Goal: Communication & Community: Answer question/provide support

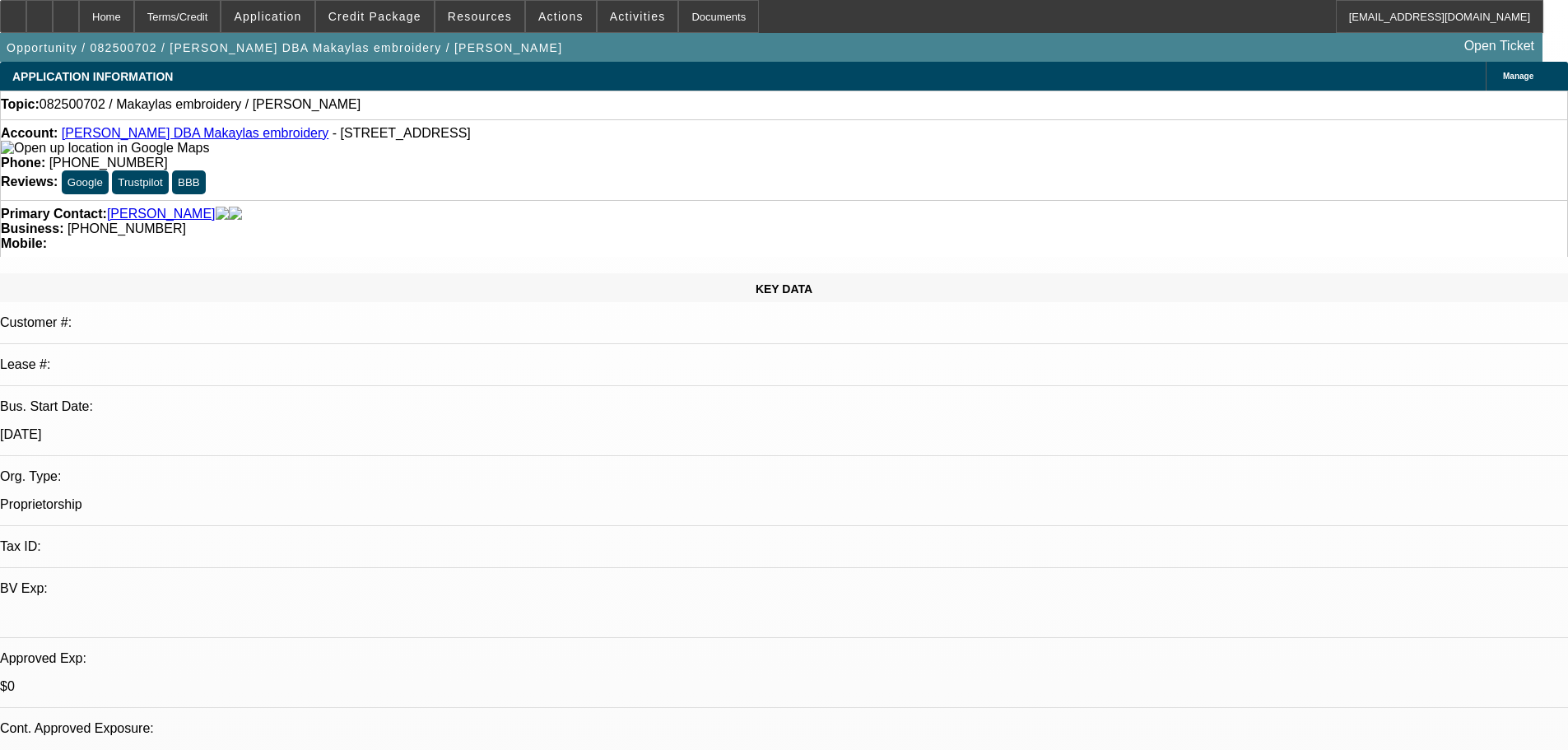
select select "0"
select select "2"
select select "0.1"
select select "4"
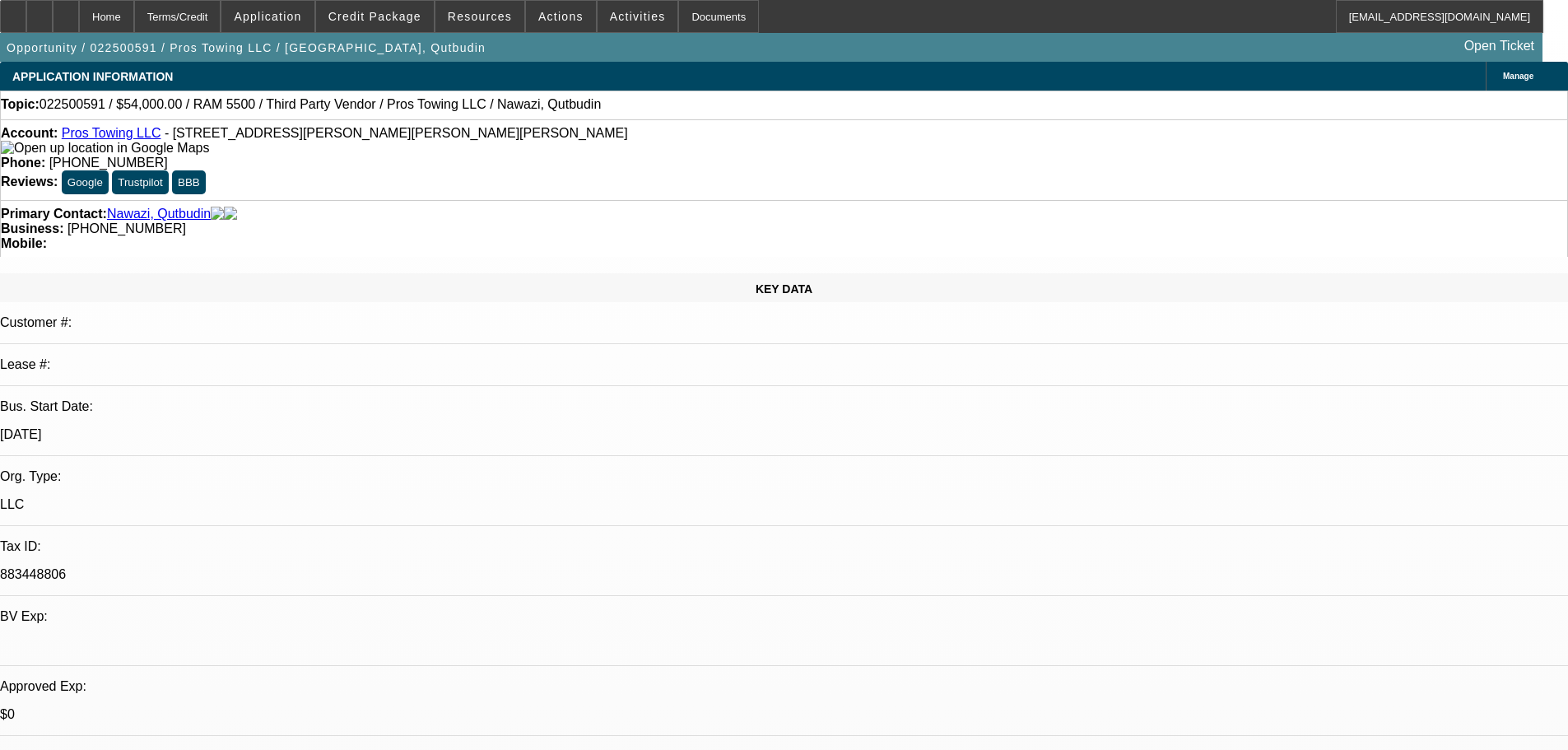
select select "0.2"
select select "2"
select select "0.1"
select select "4"
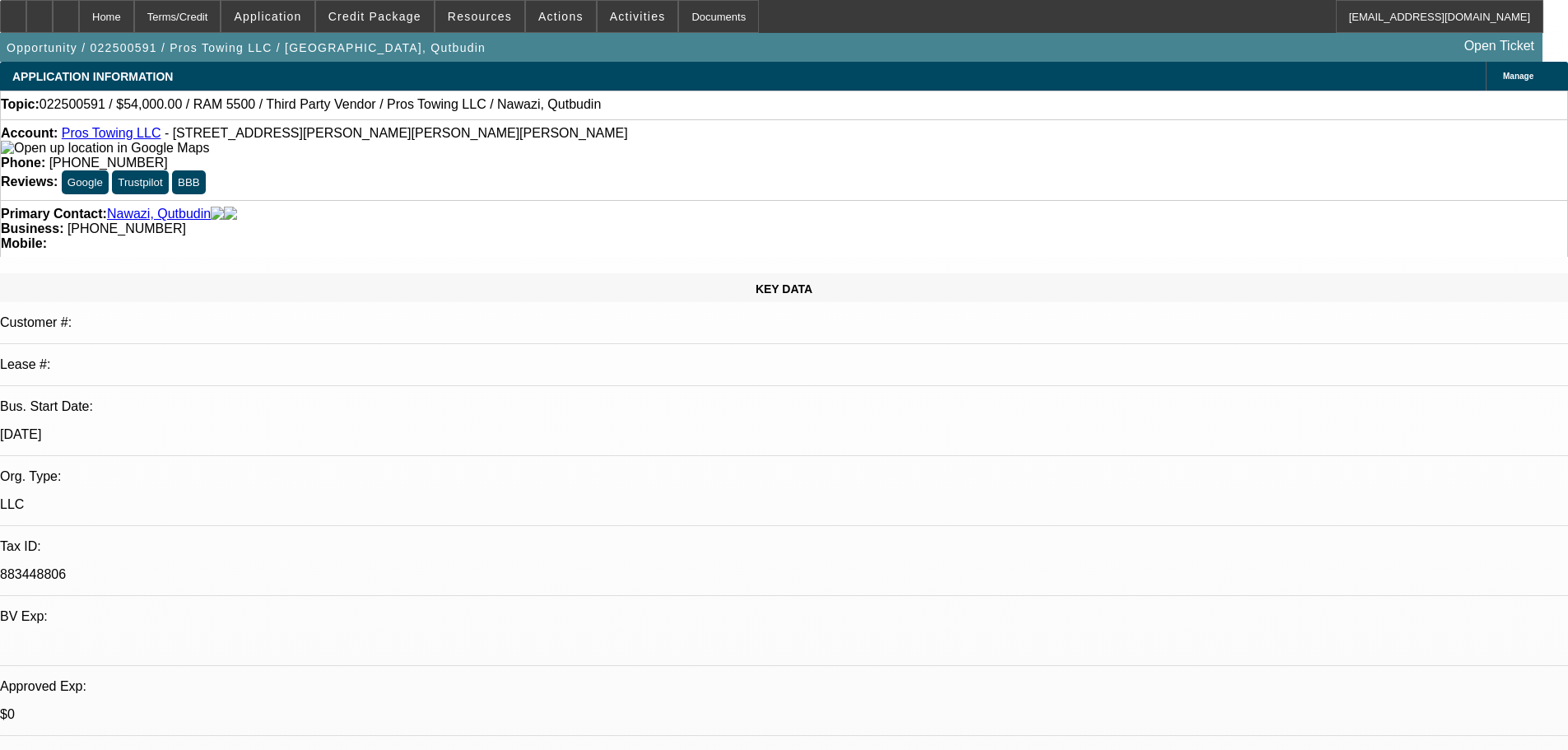
select select "0"
select select "2"
select select "0.1"
select select "4"
select select "0"
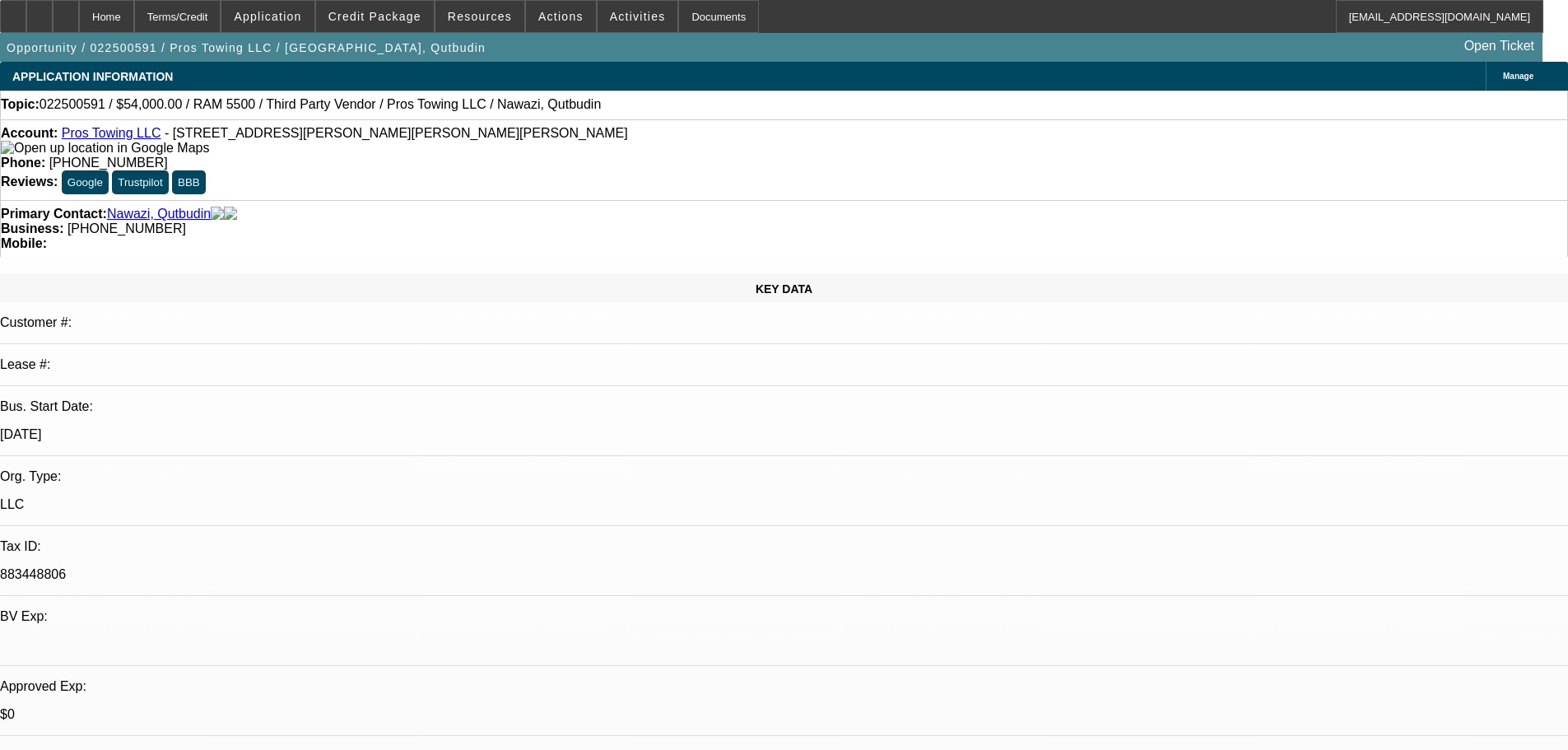
select select "2"
select select "0.1"
select select "4"
select select "0"
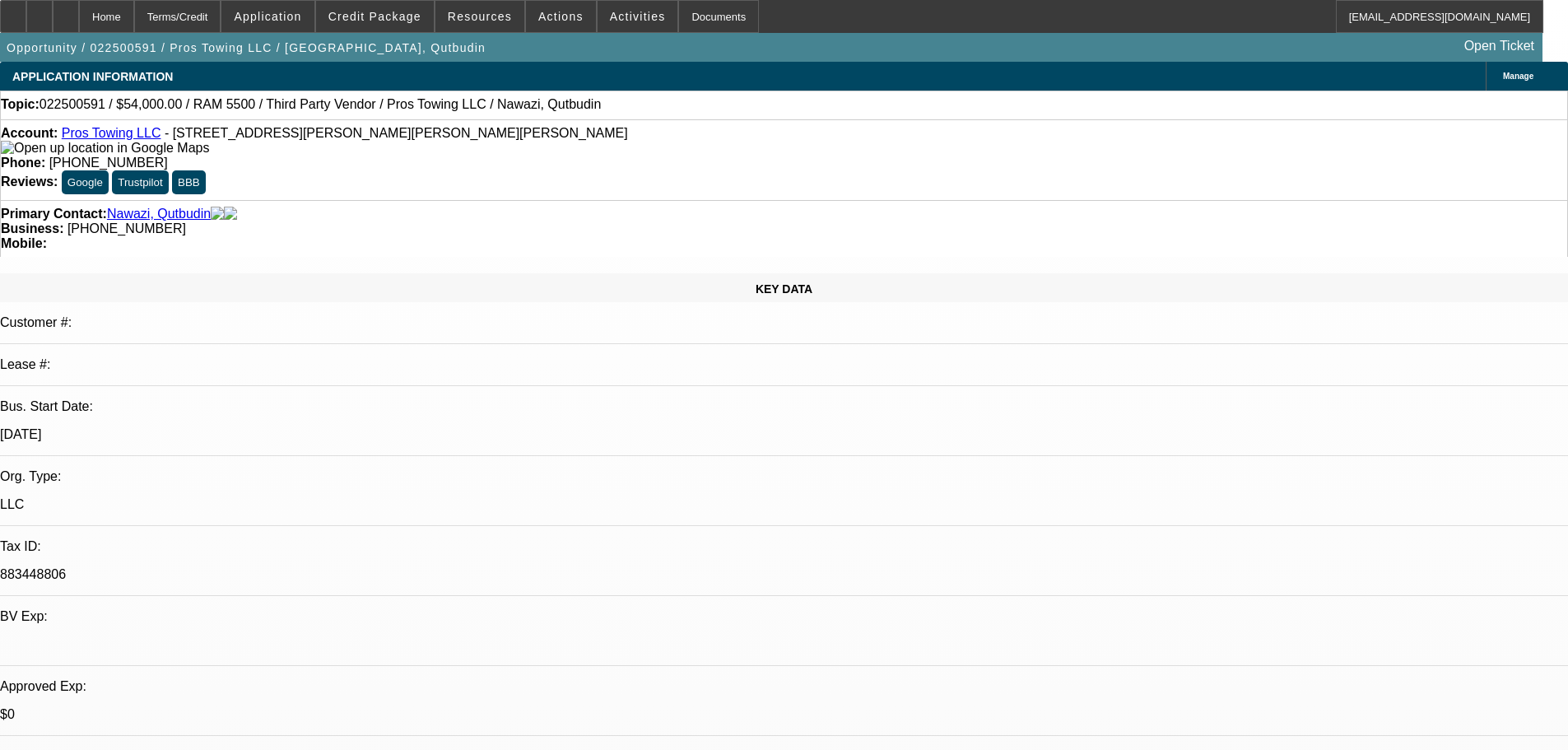
select select "2"
select select "0.1"
select select "4"
click at [548, 16] on span "Actions" at bounding box center [560, 17] width 45 height 14
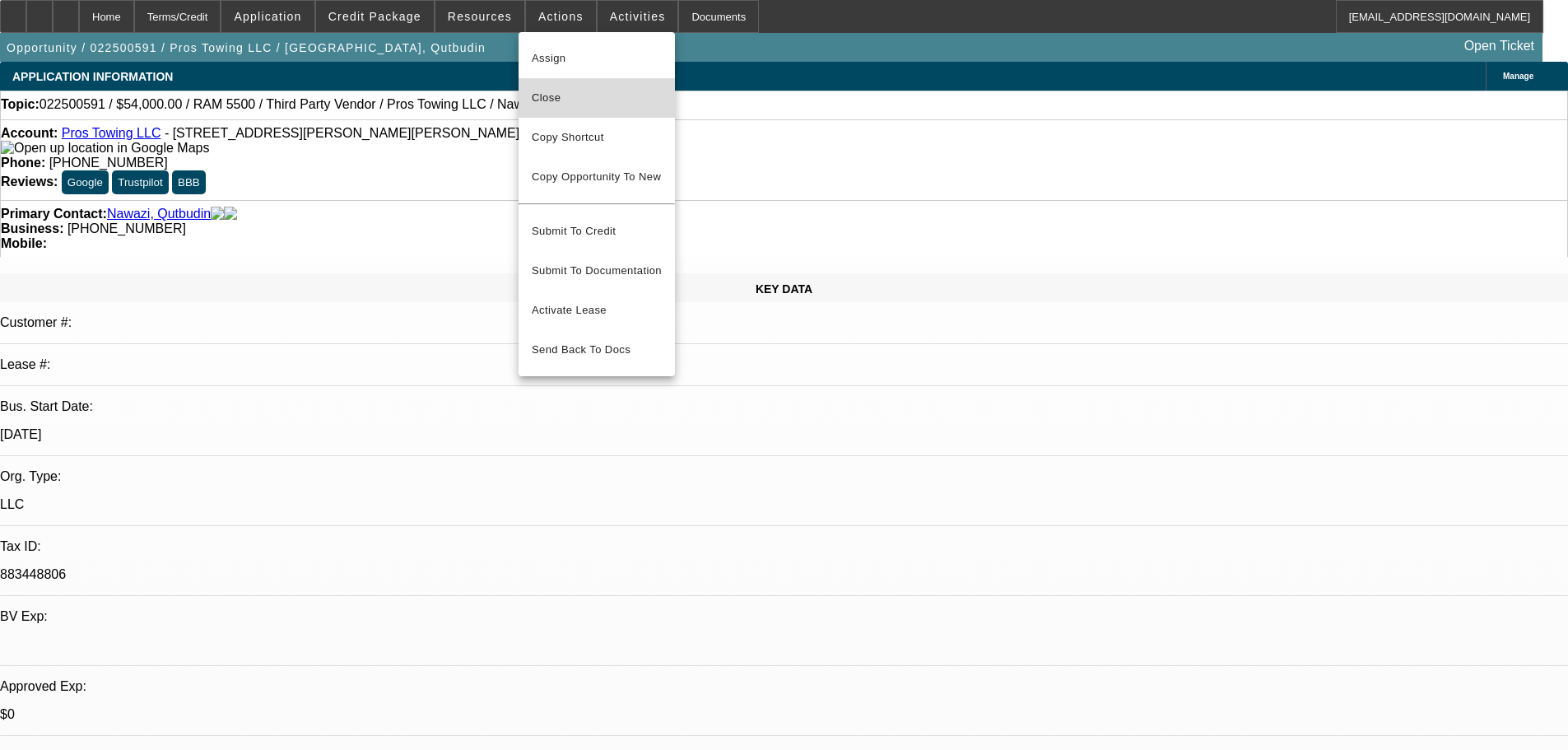
click at [603, 98] on span "Close" at bounding box center [597, 97] width 130 height 19
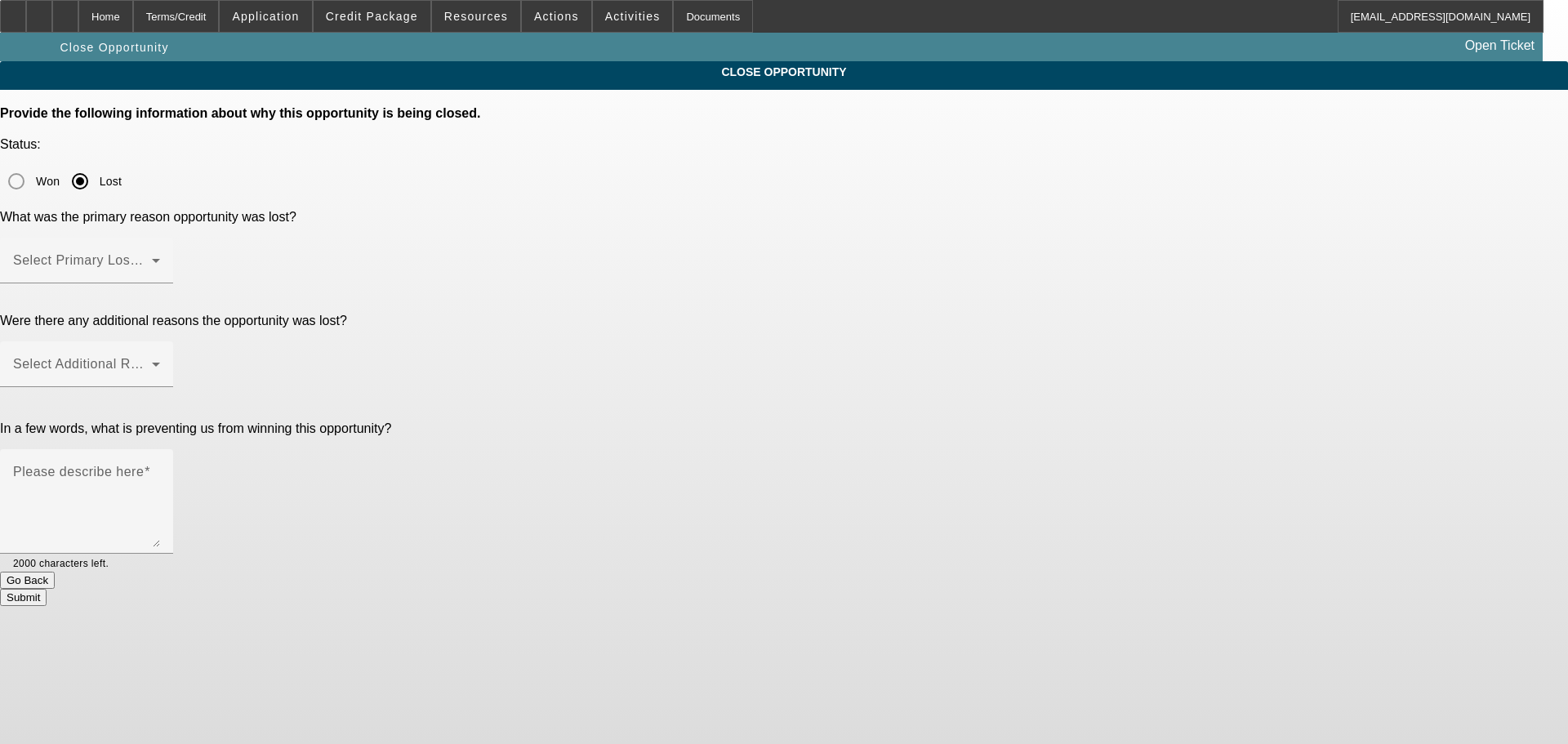
click at [152, 257] on span at bounding box center [82, 266] width 139 height 19
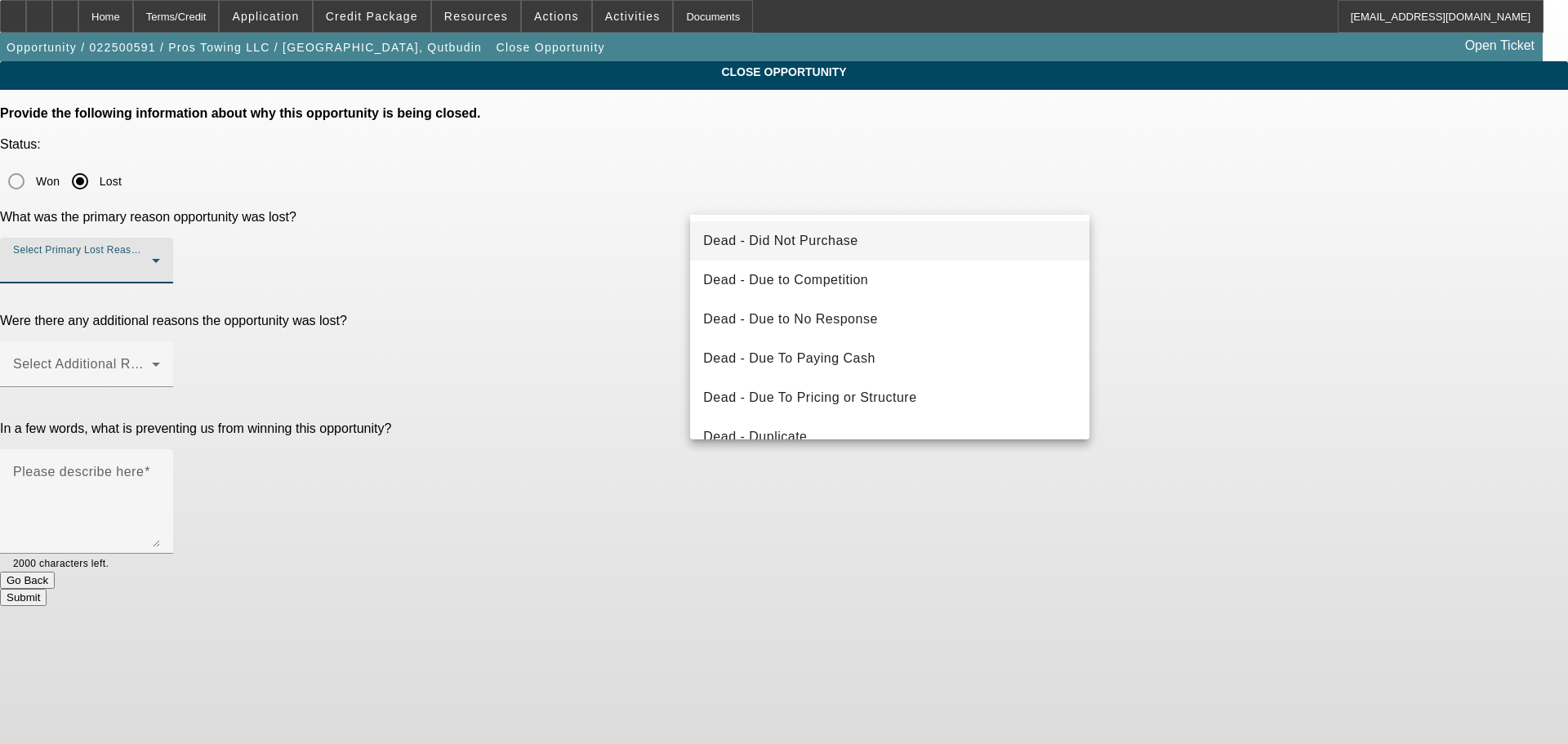
click at [872, 241] on mat-option "Dead - Did Not Purchase" at bounding box center [889, 240] width 399 height 40
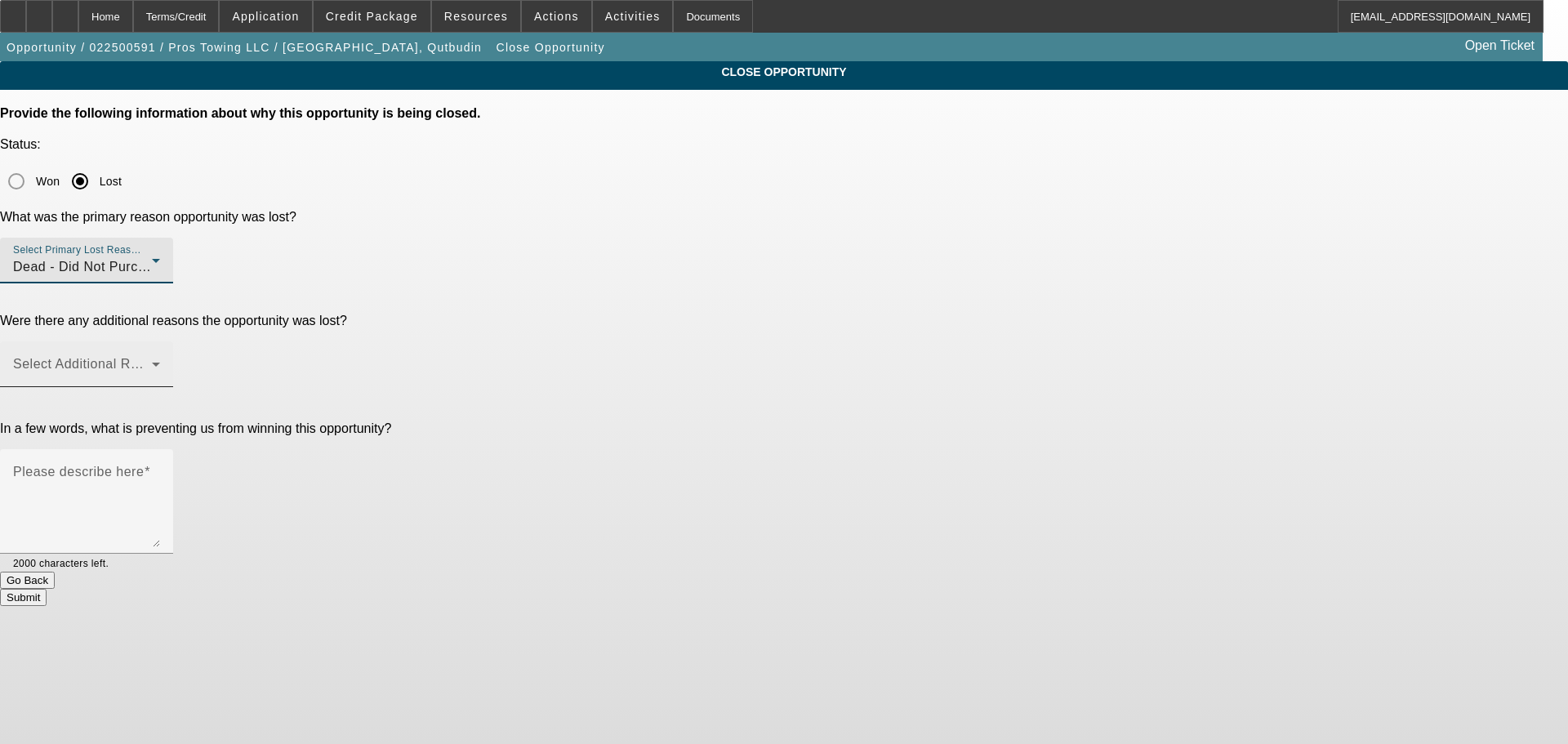
click at [175, 357] on mat-label "Select Additional Reasons" at bounding box center [94, 364] width 161 height 14
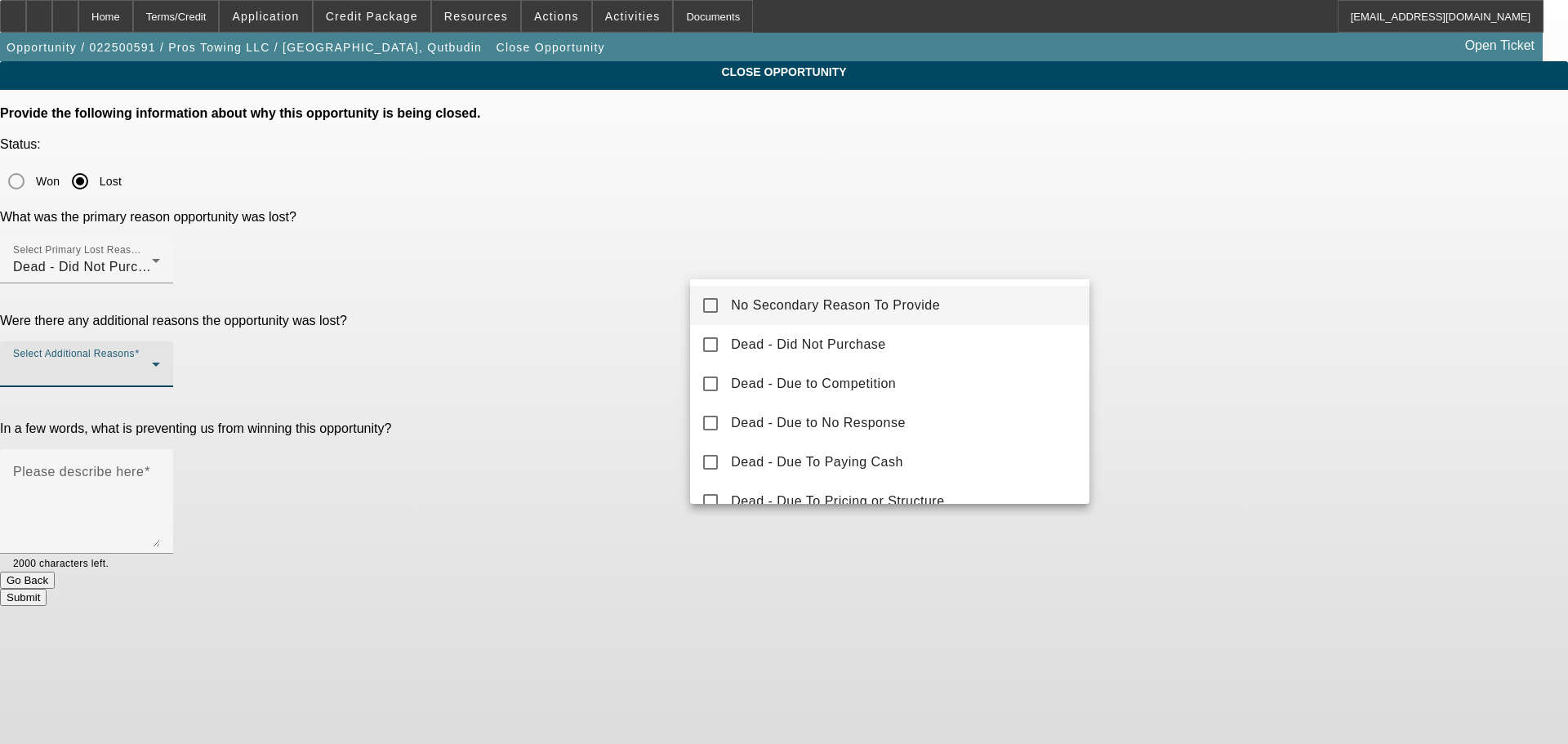
click at [889, 312] on span "No Secondary Reason To Provide" at bounding box center [835, 305] width 209 height 19
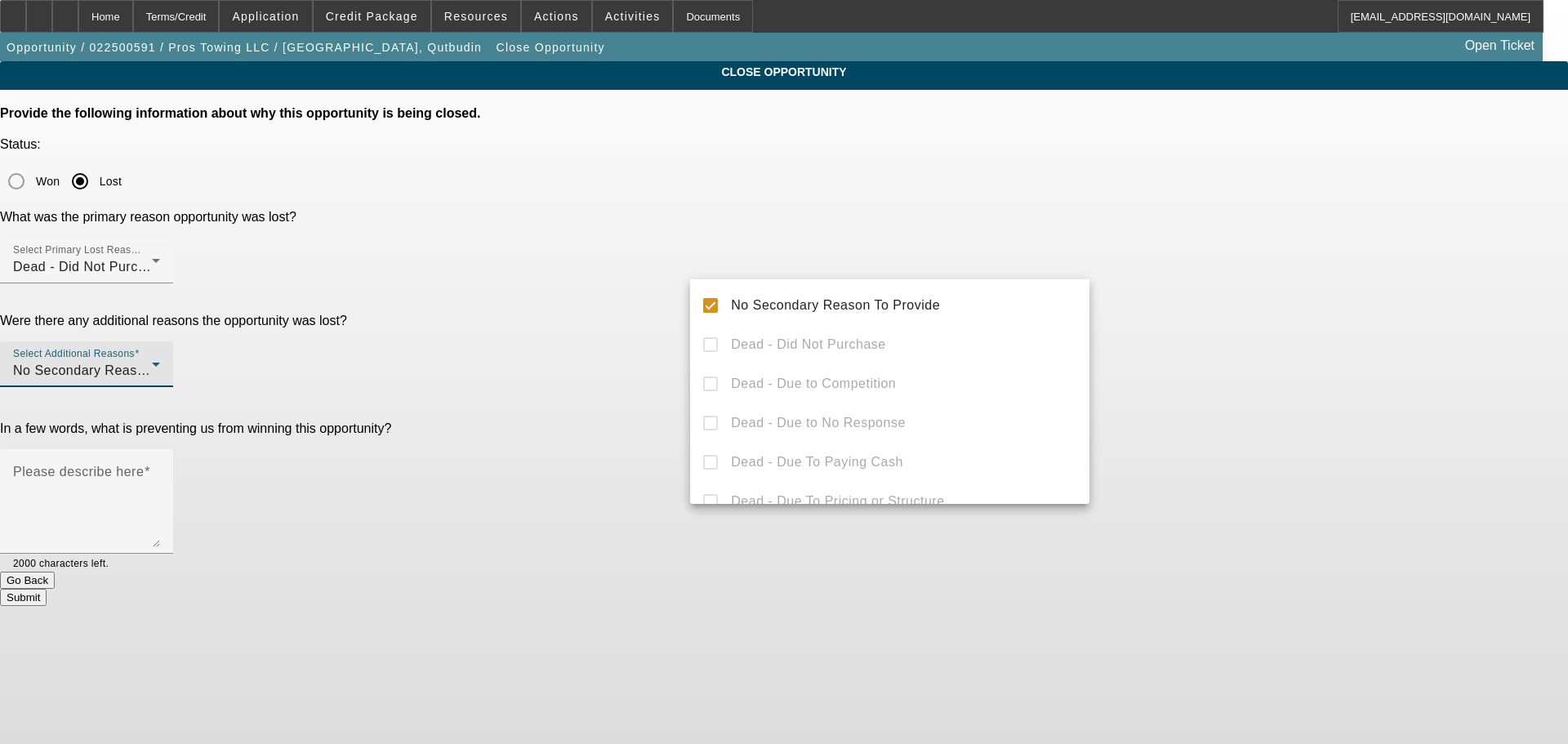
click at [1212, 305] on div at bounding box center [784, 372] width 1568 height 744
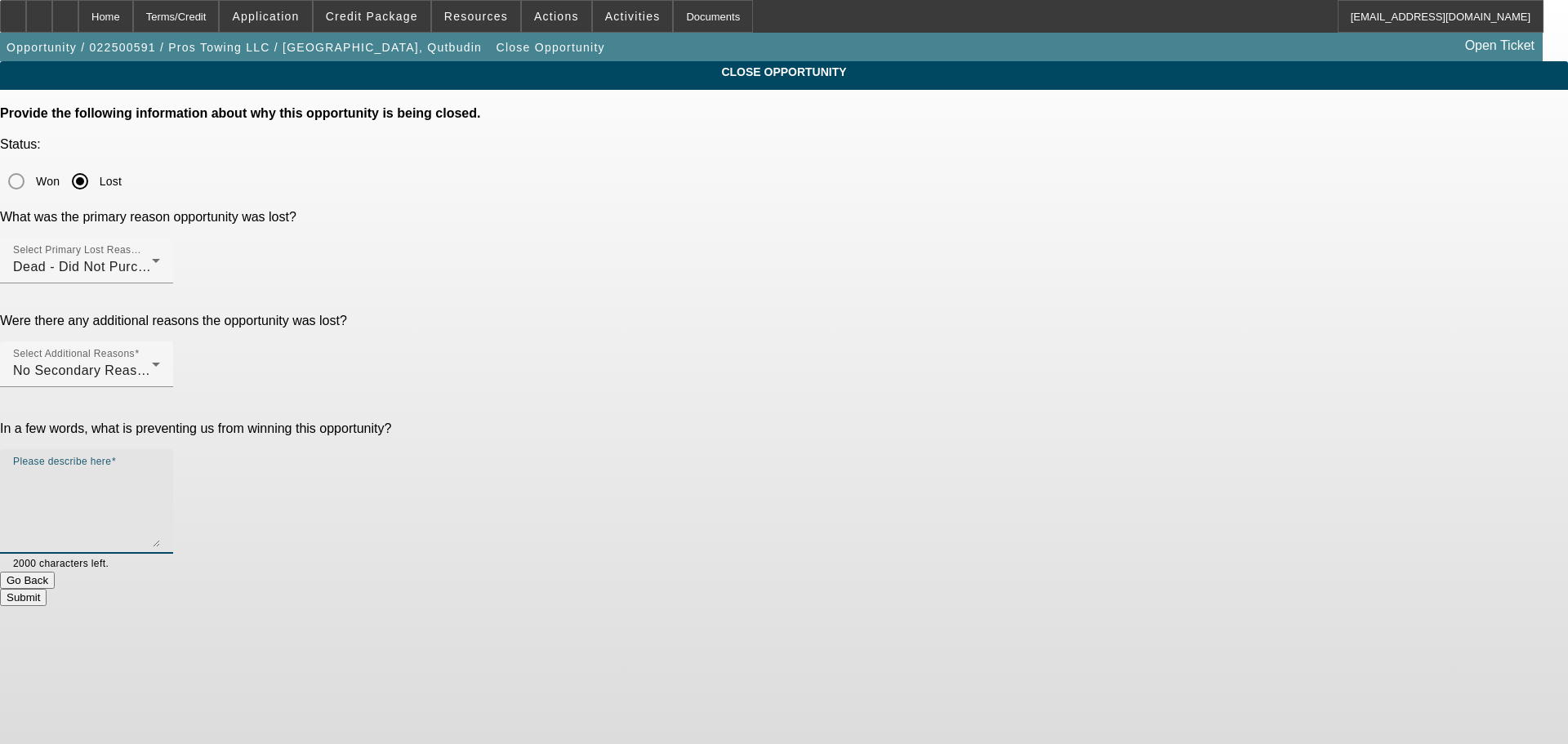
click at [160, 469] on textarea "Please describe here" at bounding box center [87, 508] width 147 height 78
click at [160, 469] on textarea "Re-closing this, reopened to review some terms, but we not there yet. He was an…" at bounding box center [87, 508] width 147 height 78
type textarea "Re-closing this, reopened to review some terms, but we not there yet. He was an…"
click at [46, 589] on button "Submit" at bounding box center [23, 598] width 46 height 17
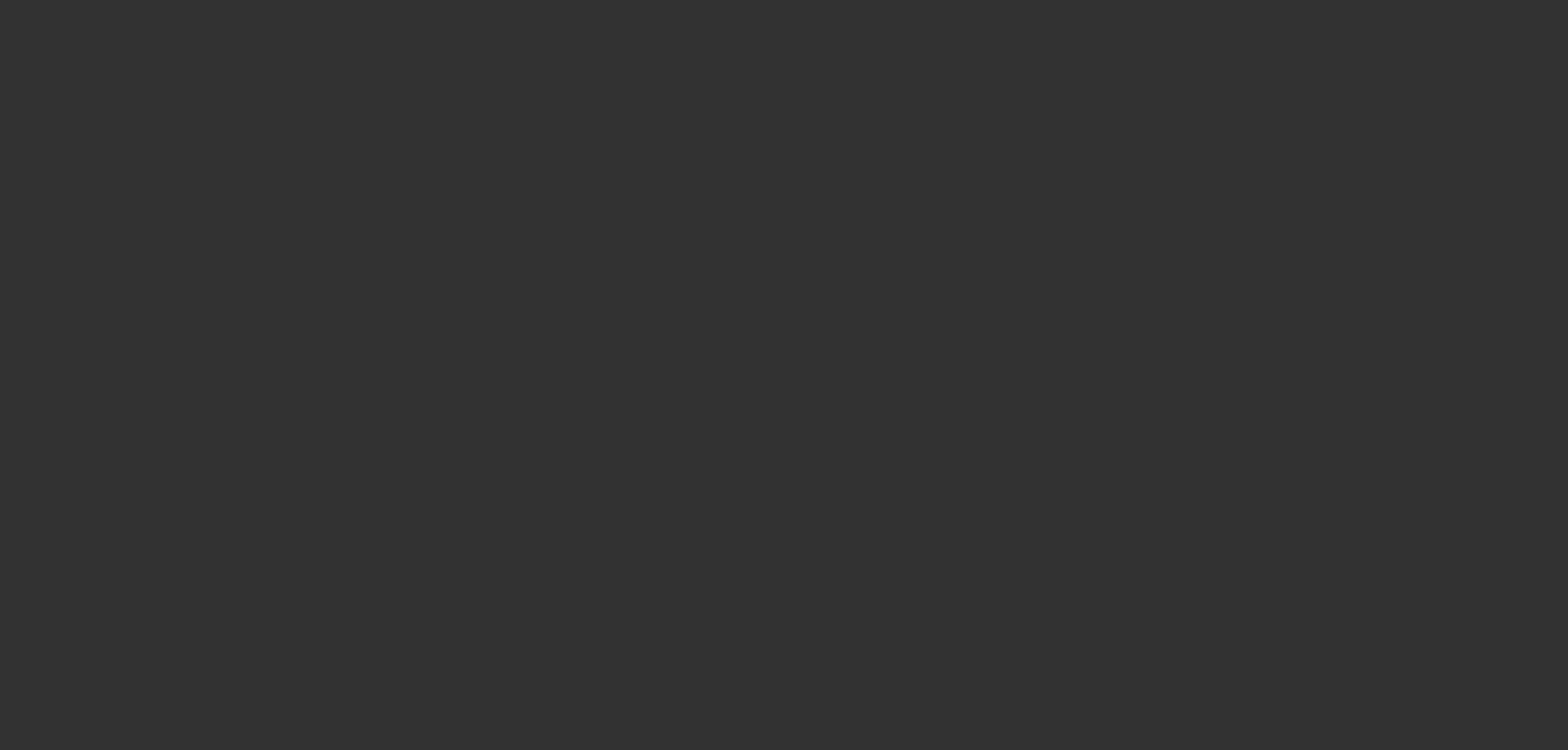
select select "0.2"
select select "2"
select select "0.1"
select select "4"
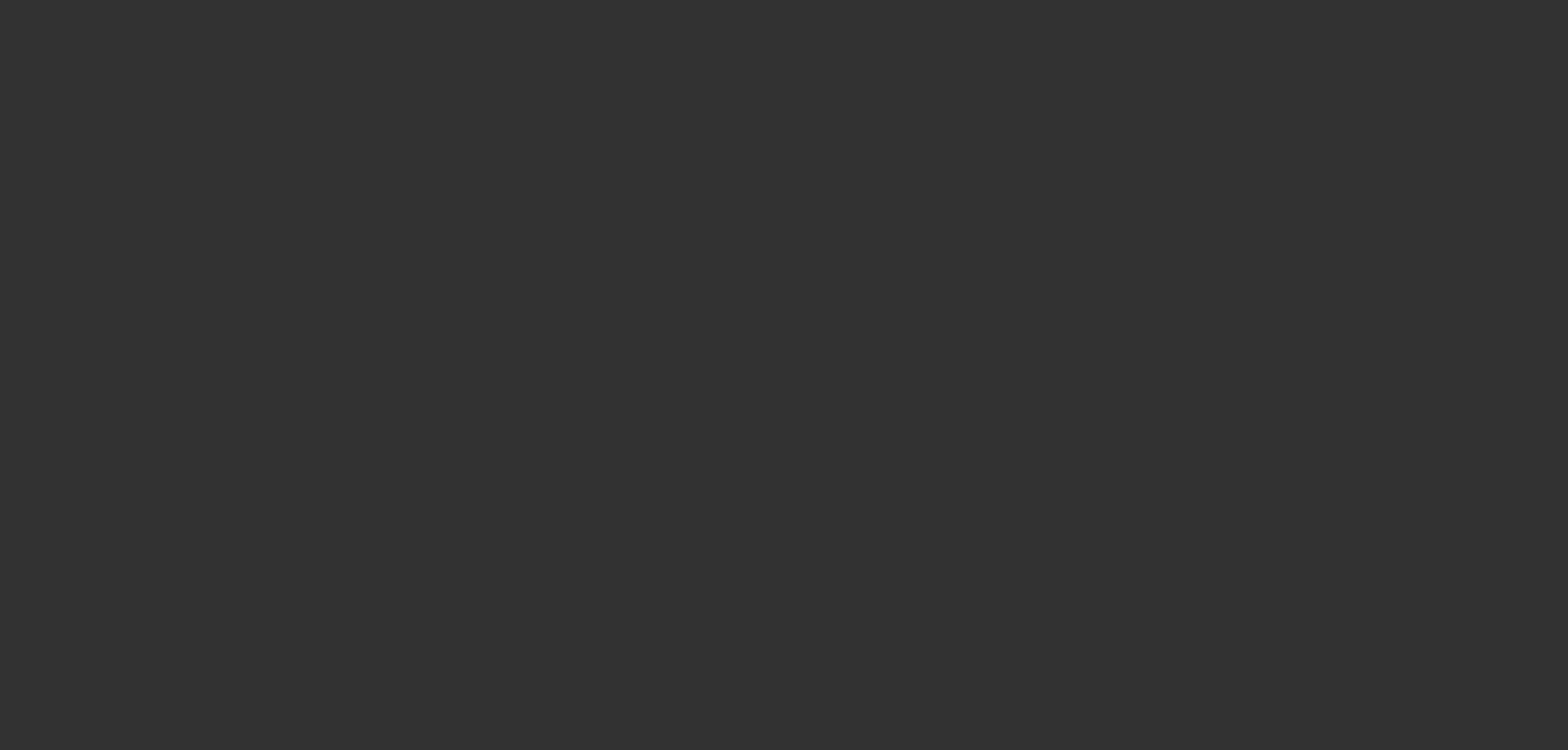
select select "0"
select select "2"
select select "0.1"
select select "4"
select select "0"
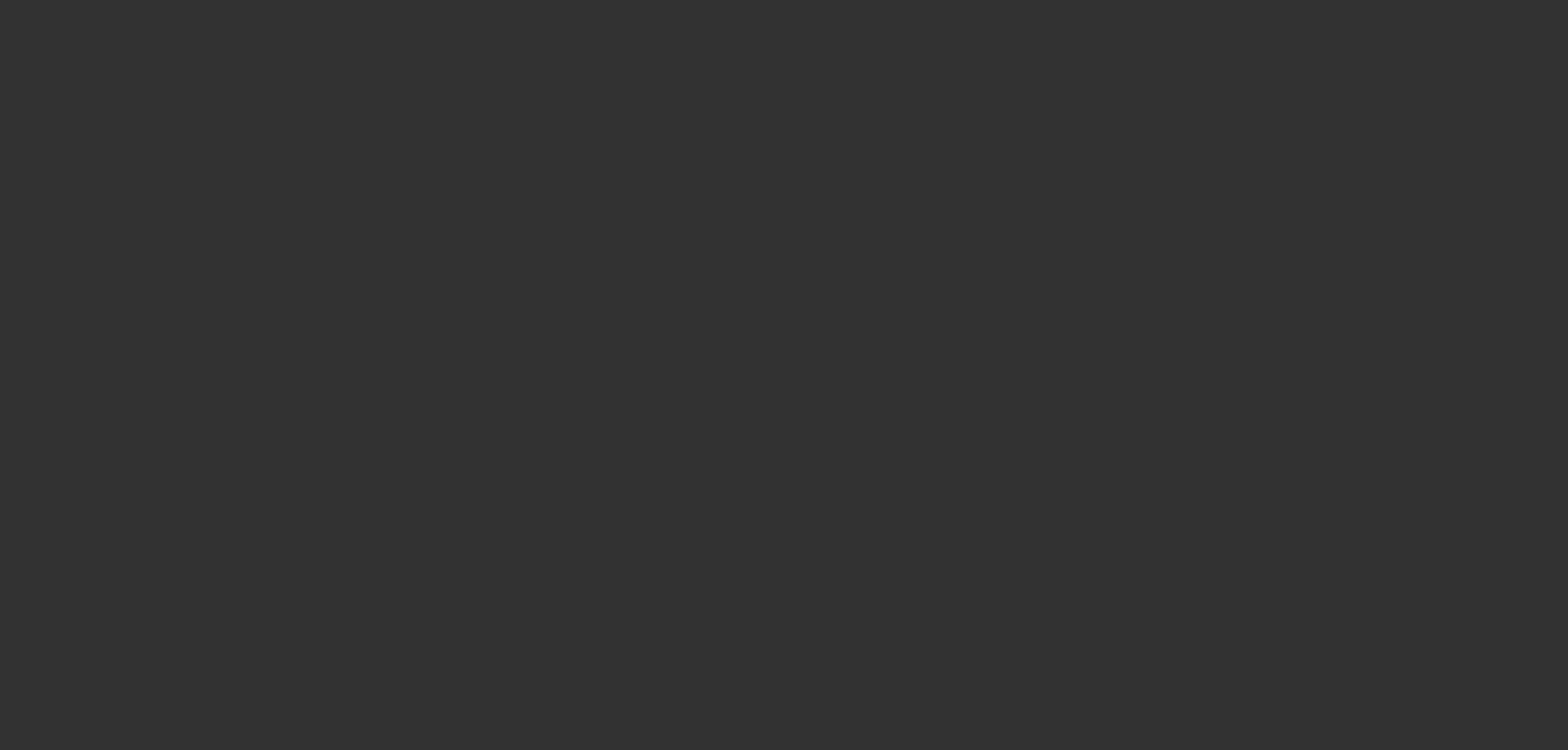
select select "2"
select select "0.1"
select select "4"
select select "0"
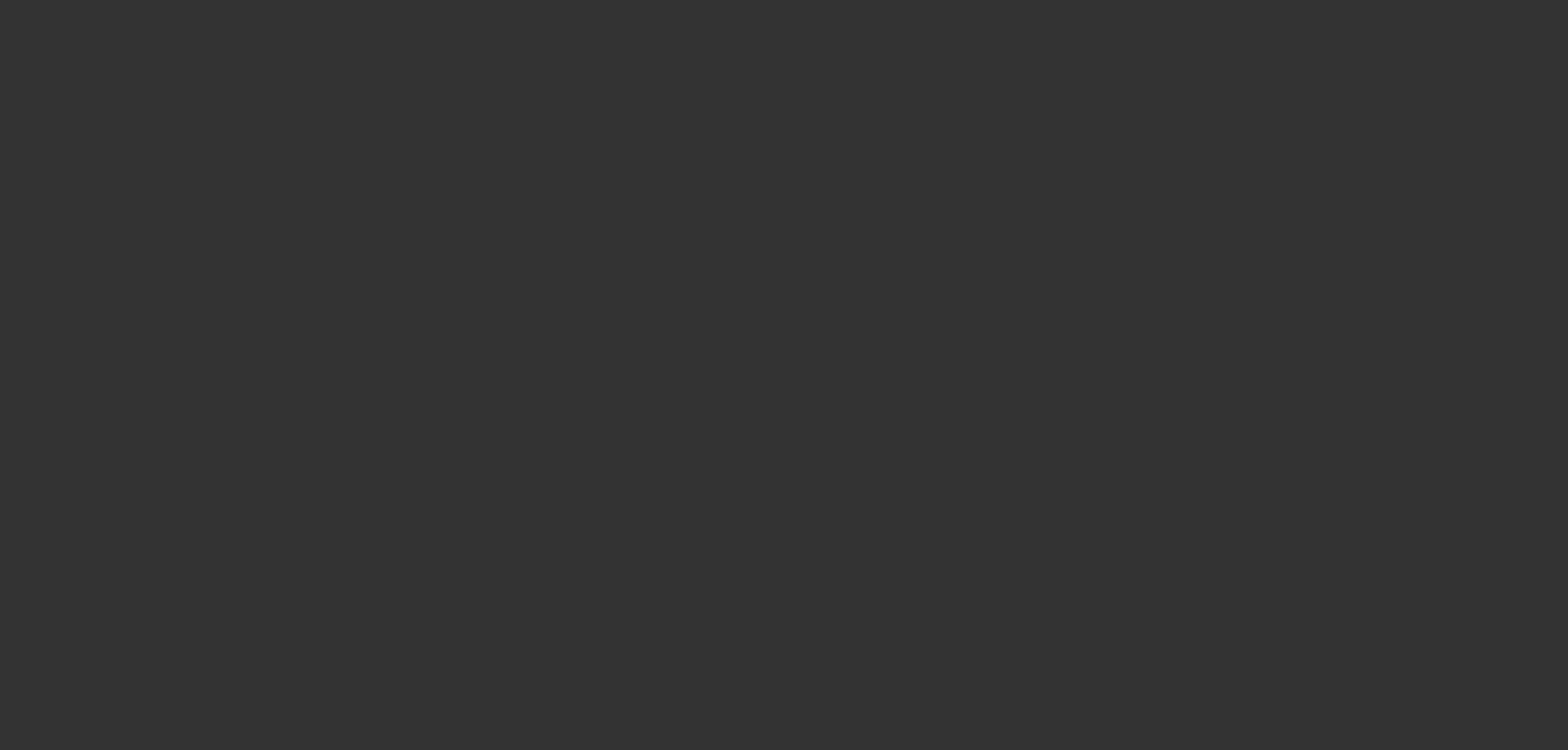
select select "2"
select select "0.1"
select select "4"
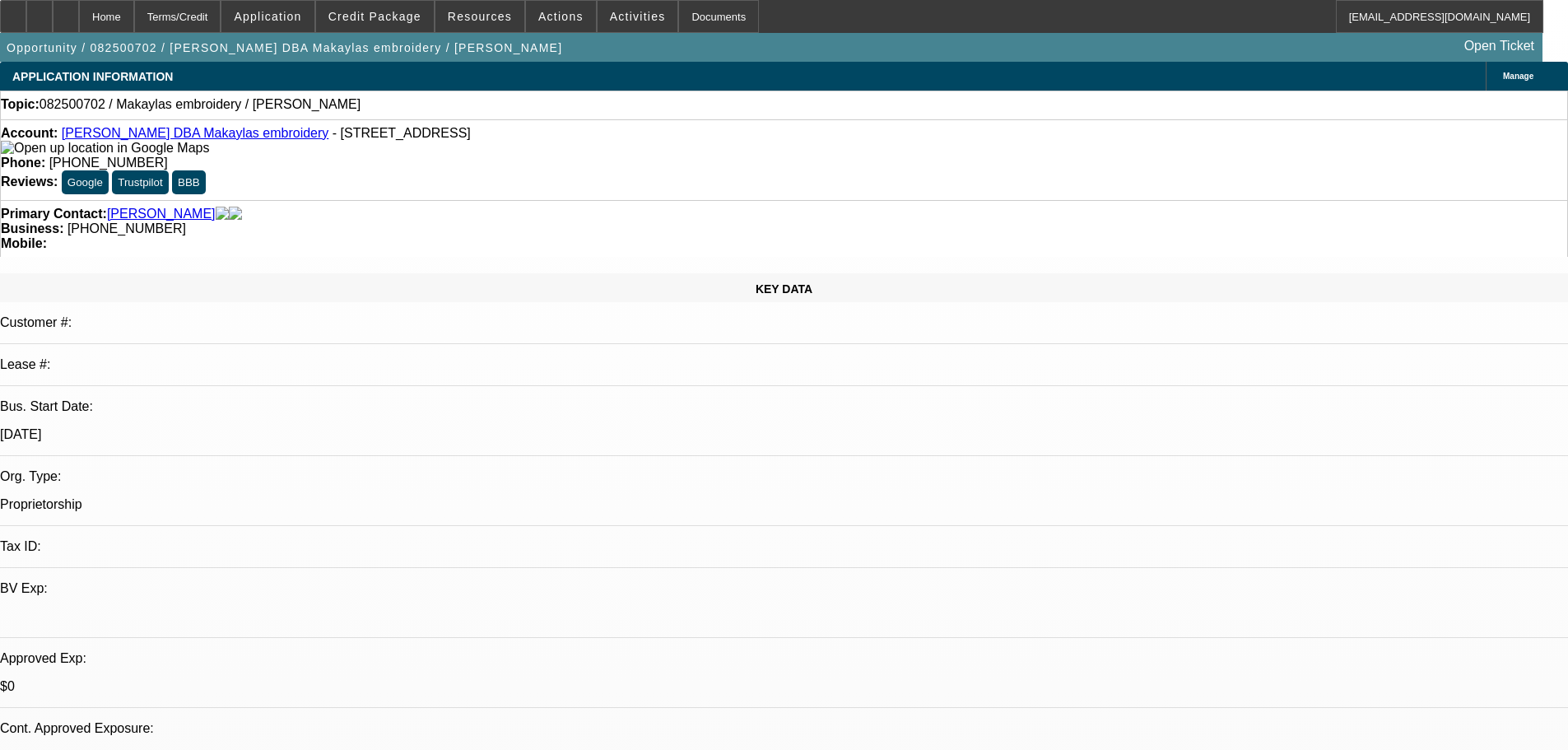
select select "0"
select select "2"
select select "0.1"
select select "4"
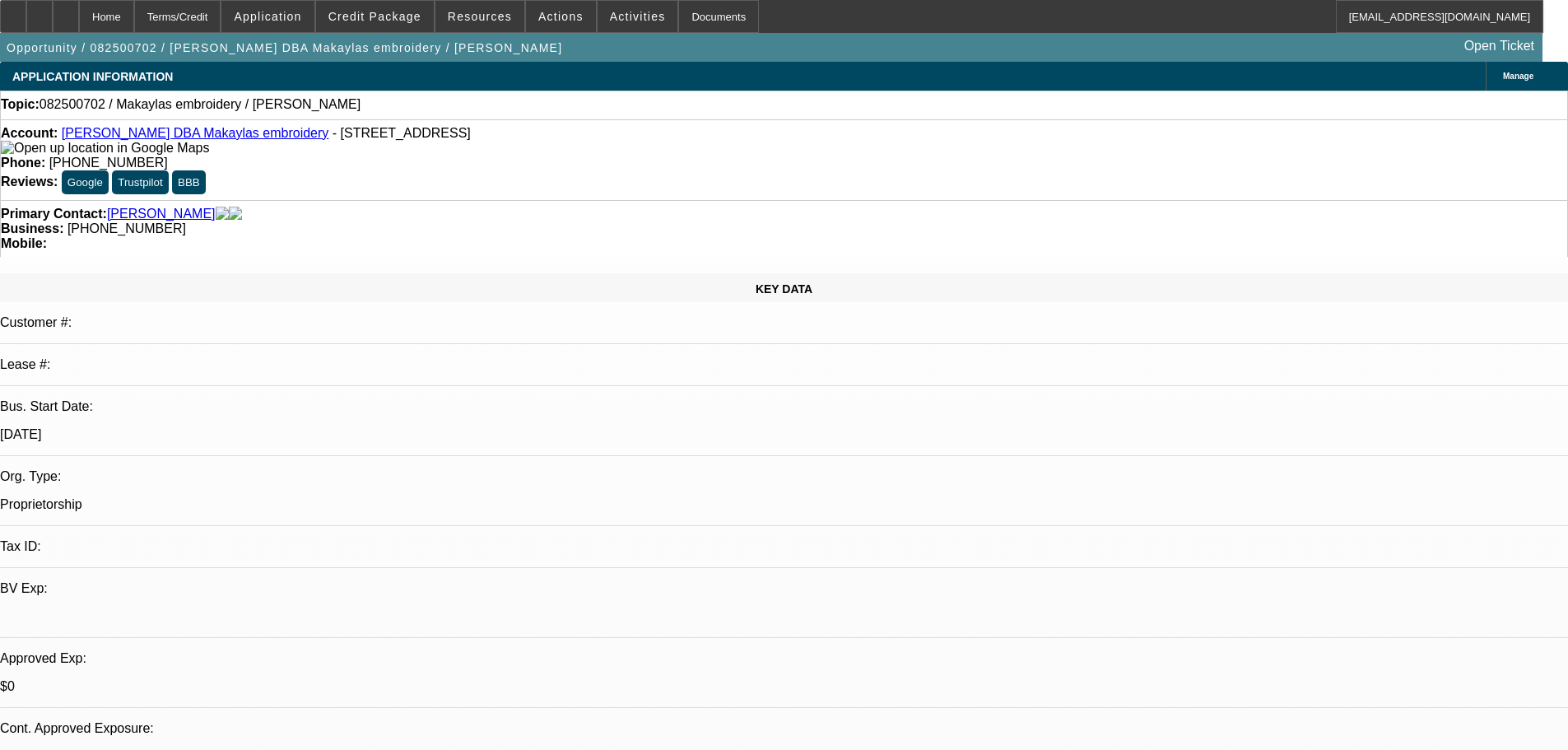
click at [176, 140] on link "makayla leone DBA Makaylas embroidery" at bounding box center [196, 133] width 268 height 14
click at [172, 140] on link "makayla leone DBA Makaylas embroidery" at bounding box center [196, 133] width 268 height 14
drag, startPoint x: 1196, startPoint y: 325, endPoint x: 1212, endPoint y: 329, distance: 16.5
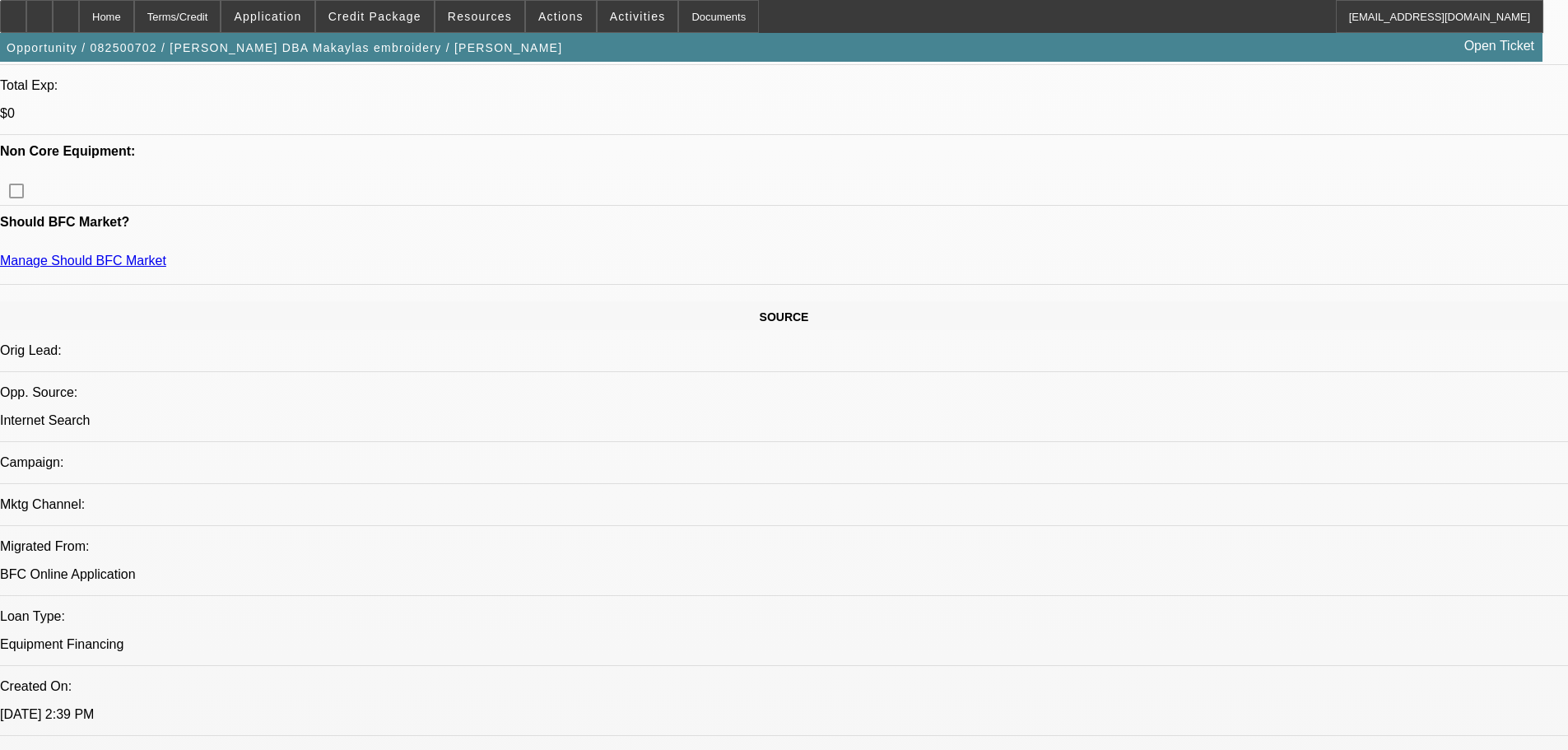
scroll to position [494, 0]
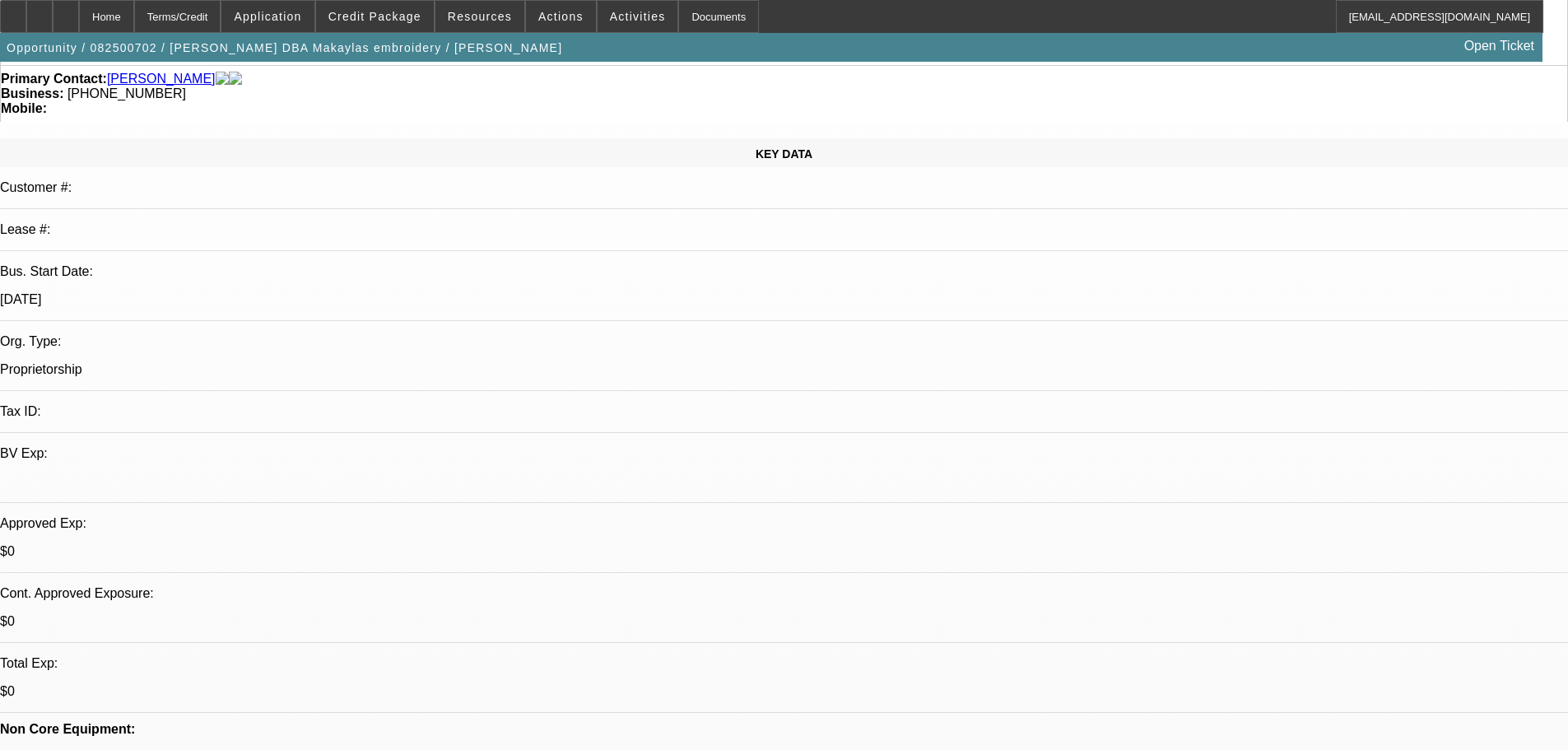
scroll to position [247, 0]
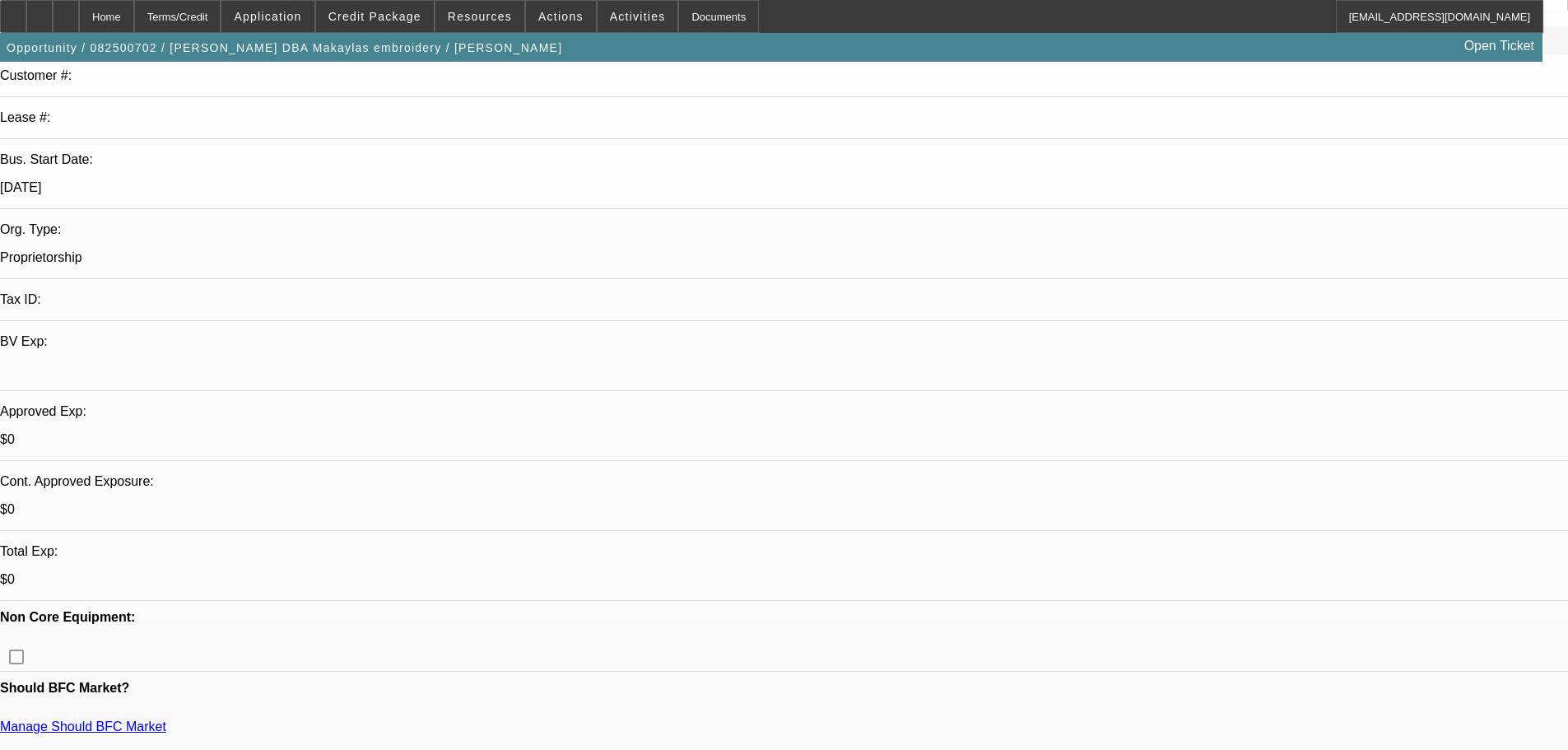
radio input "true"
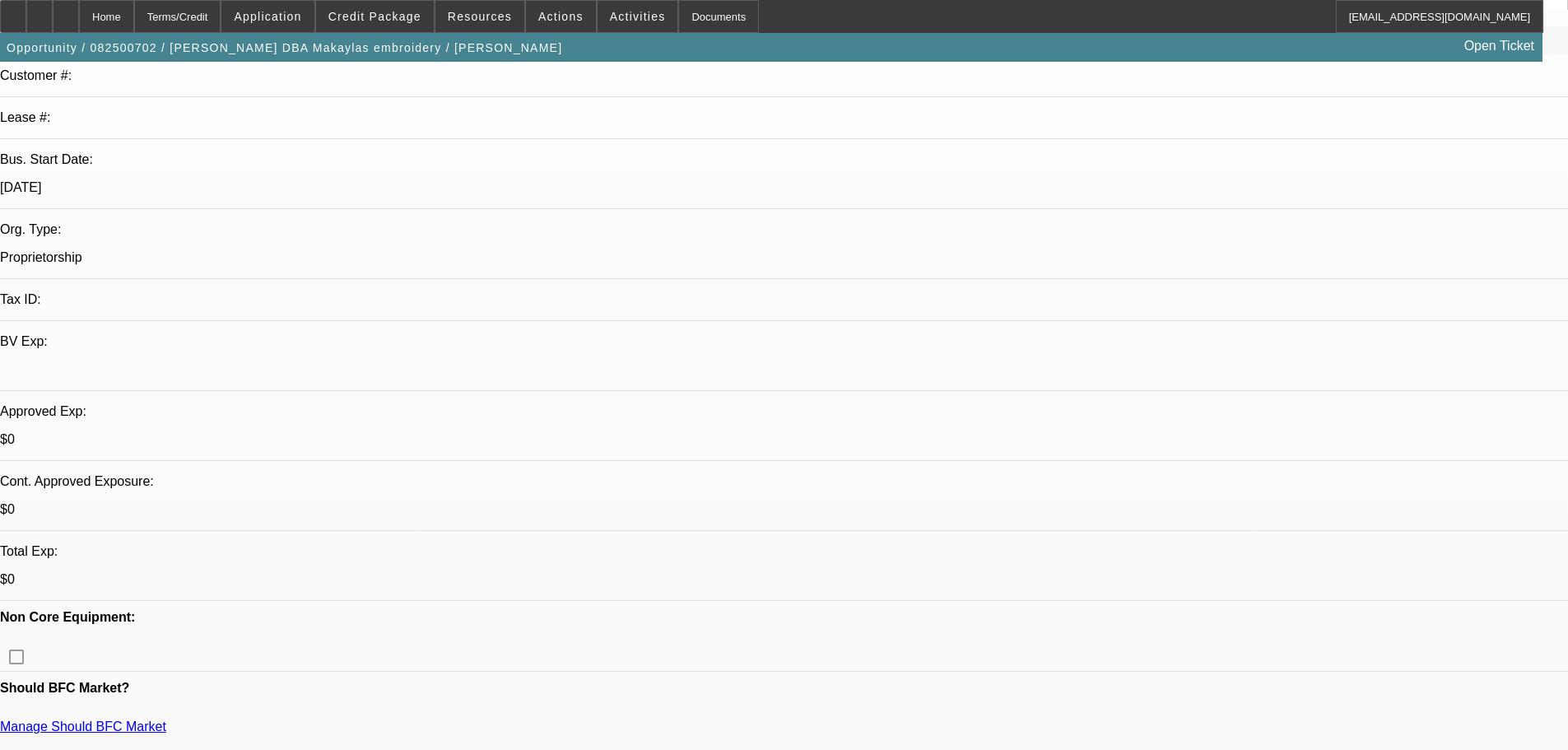
drag, startPoint x: 1525, startPoint y: 342, endPoint x: 1524, endPoint y: 535, distance: 193.0
type textarea "I guess i see why sent to sales--perfect pay history on everything they've fina…"
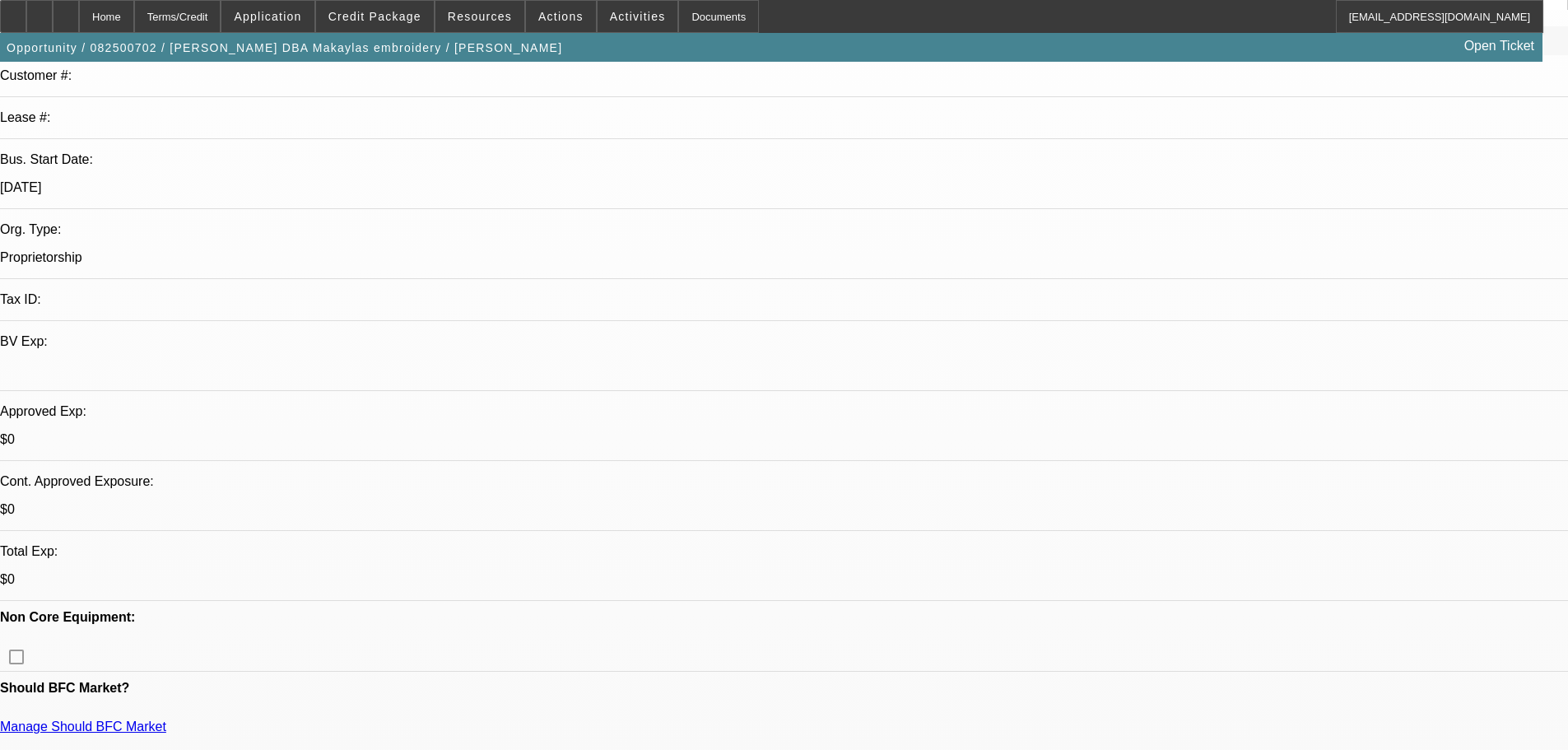
radio input "true"
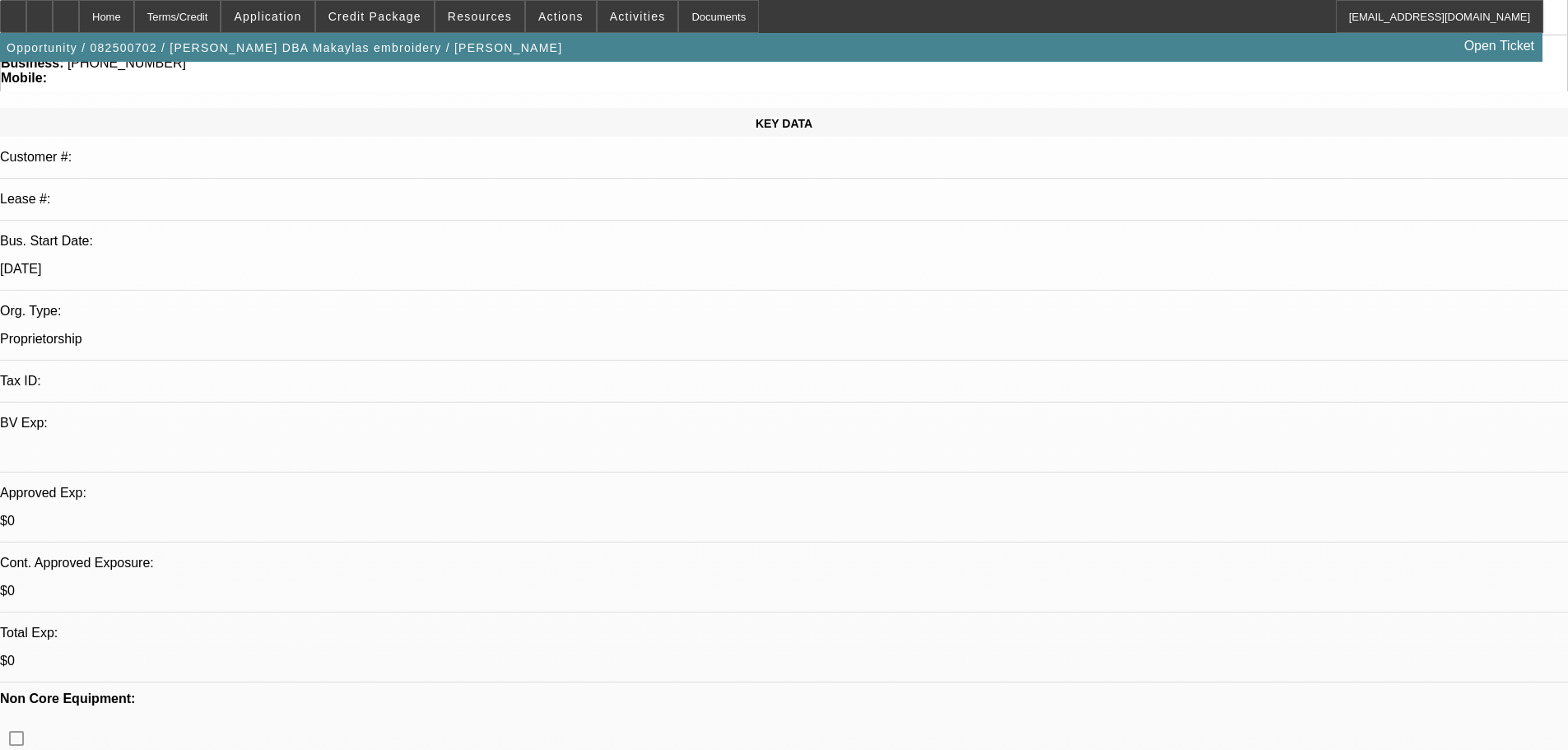
scroll to position [82, 0]
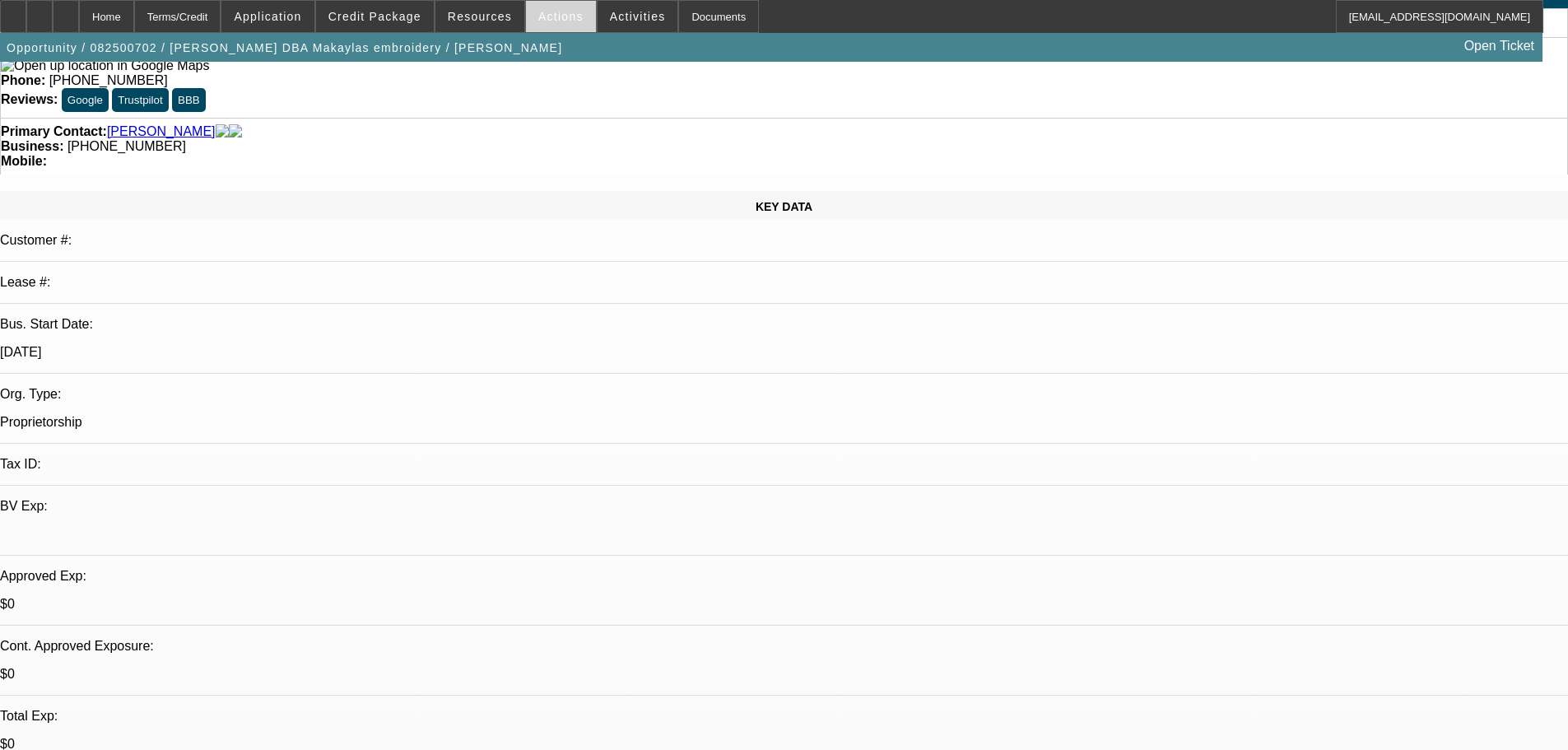
click at [546, 18] on span "Actions" at bounding box center [560, 17] width 45 height 14
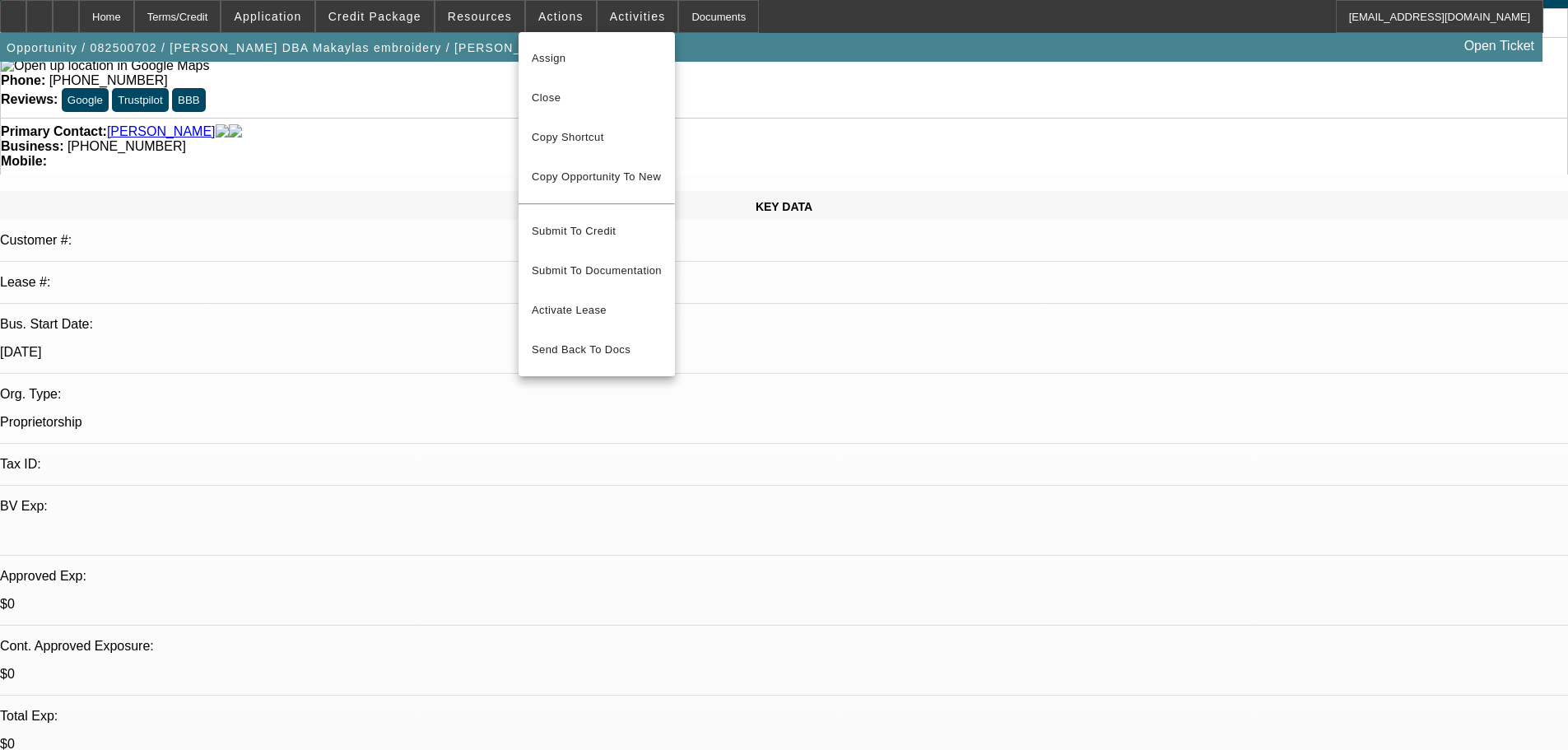
click at [620, 24] on div at bounding box center [784, 375] width 1568 height 750
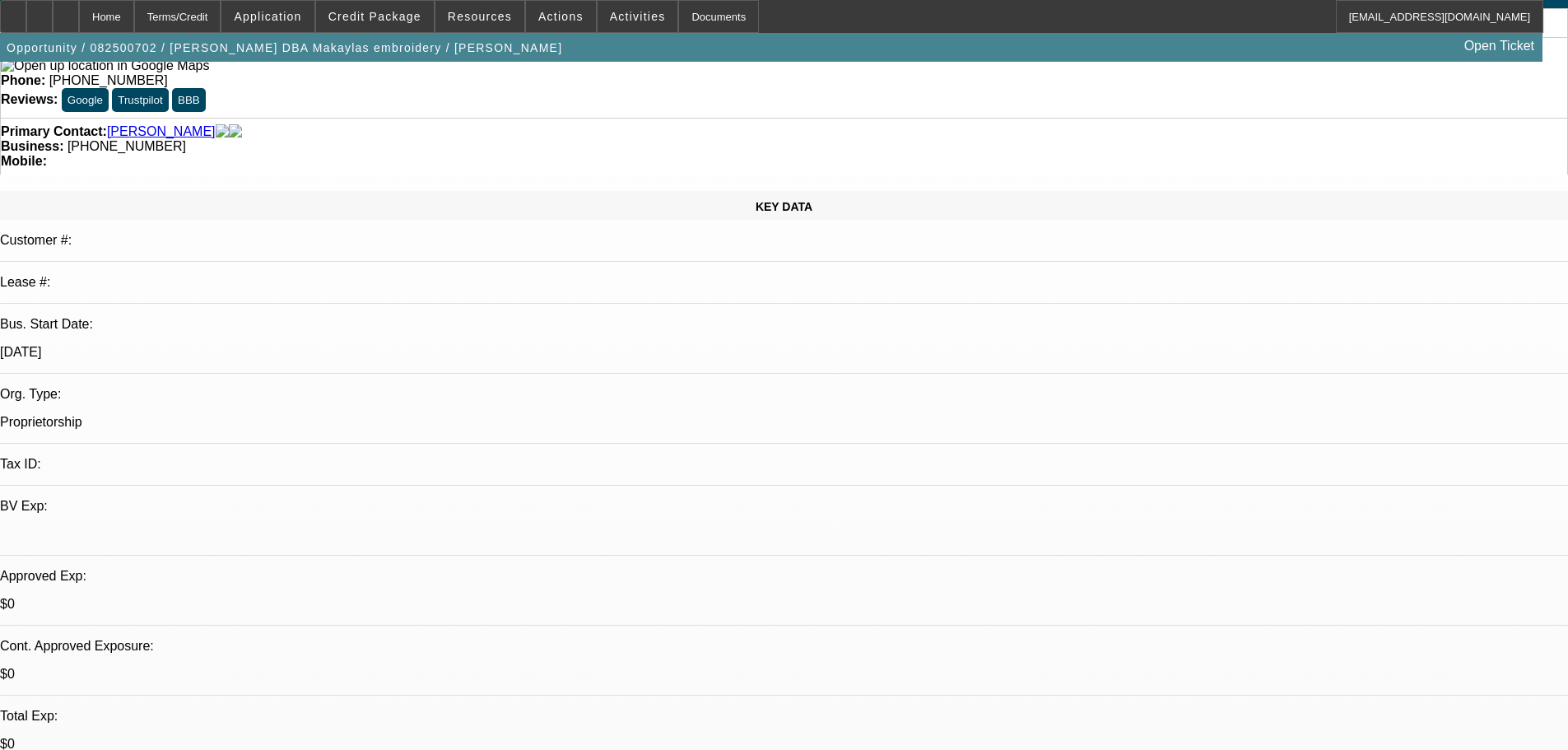
click at [615, 15] on span "Activities" at bounding box center [638, 17] width 56 height 14
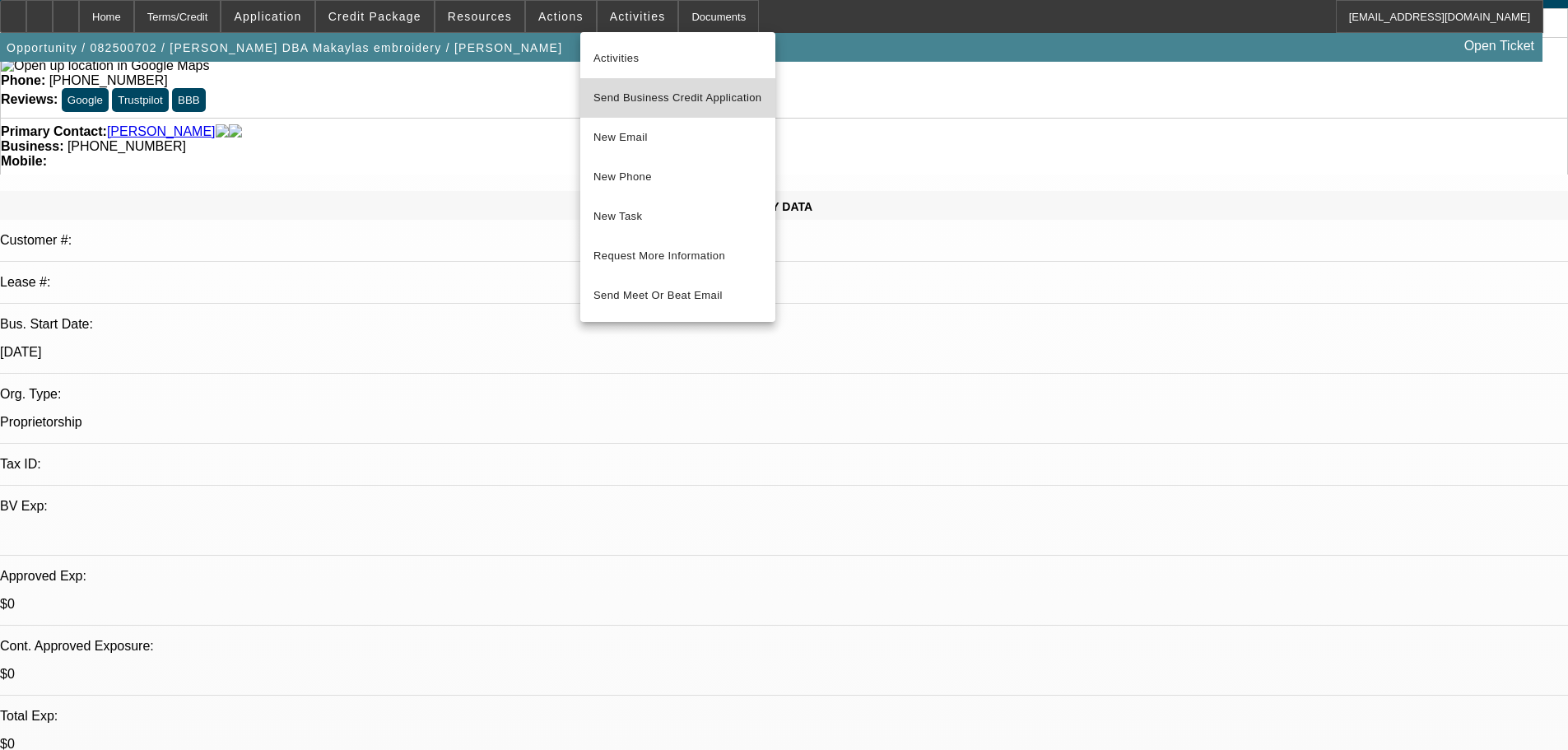
click at [706, 105] on span "Send Business Credit Application" at bounding box center [678, 97] width 169 height 19
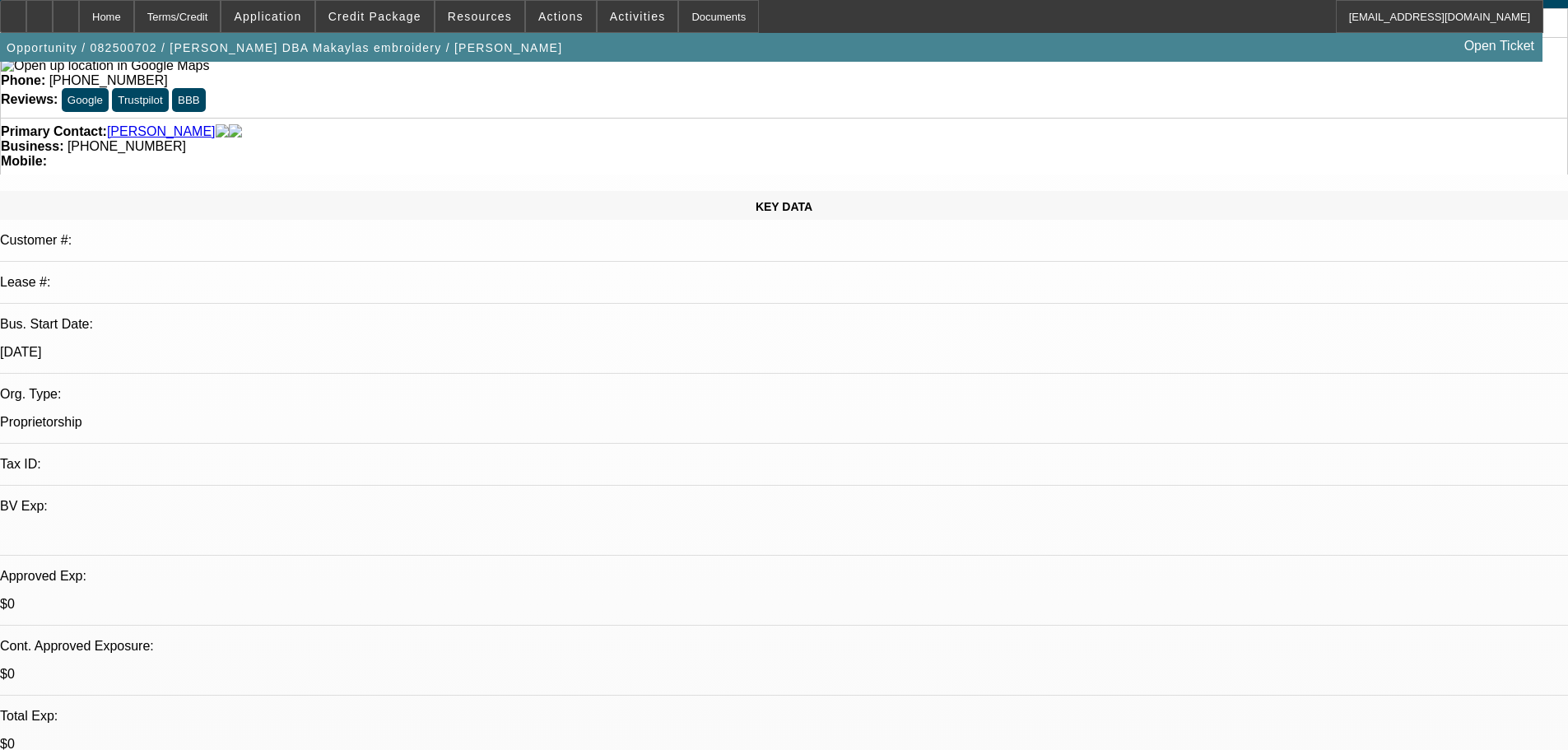
type textarea "Sent"
